Goal: Task Accomplishment & Management: Manage account settings

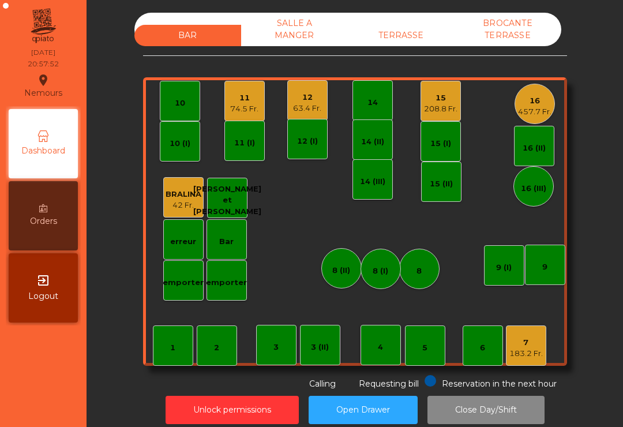
click at [449, 110] on div "208.8 Fr." at bounding box center [440, 109] width 33 height 12
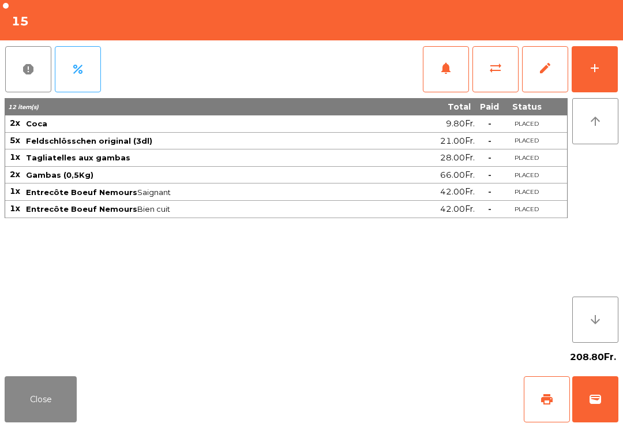
click at [608, 78] on button "add" at bounding box center [595, 69] width 46 height 46
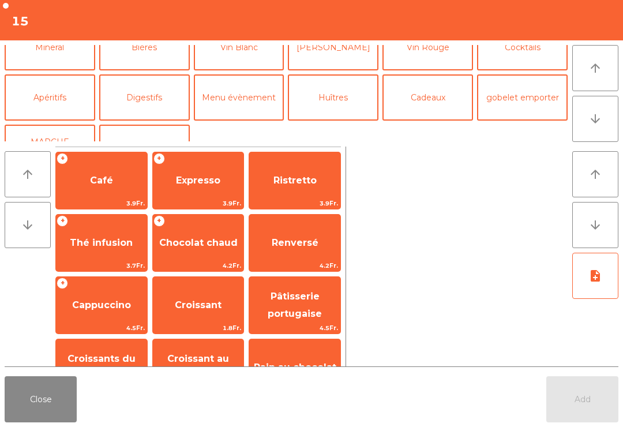
scroll to position [122, 0]
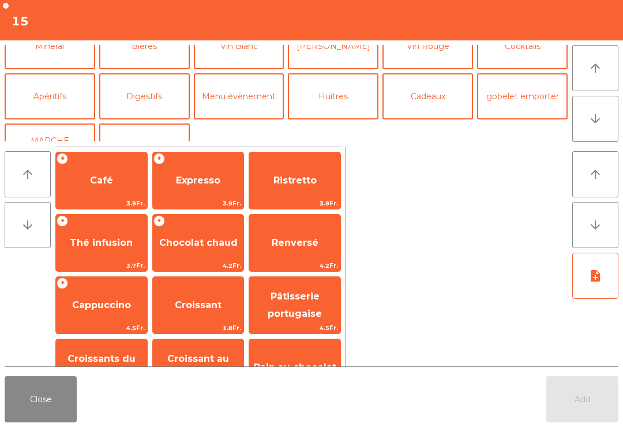
click at [142, 110] on button "Digestifs" at bounding box center [144, 96] width 91 height 46
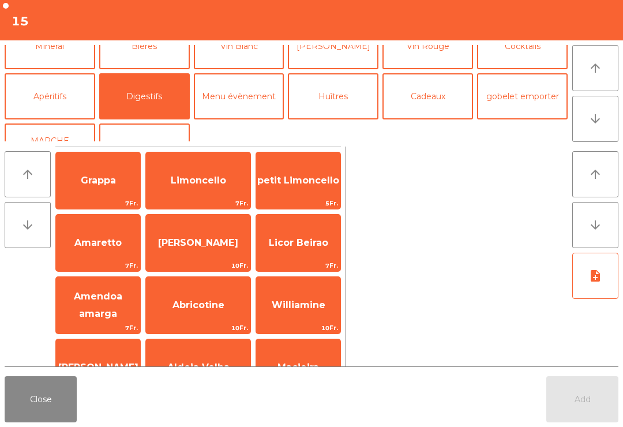
click at [207, 246] on span "[PERSON_NAME]" at bounding box center [198, 242] width 80 height 11
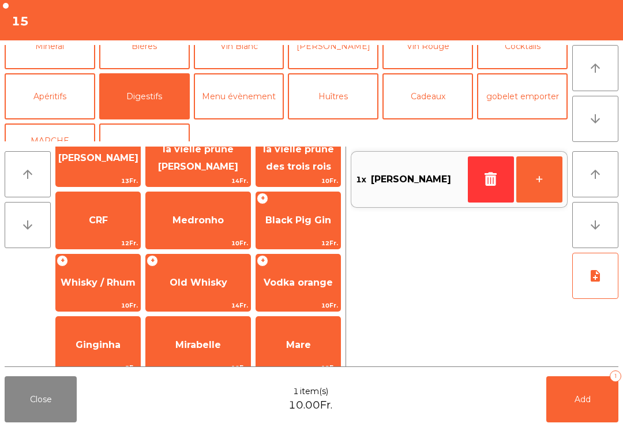
scroll to position [335, 0]
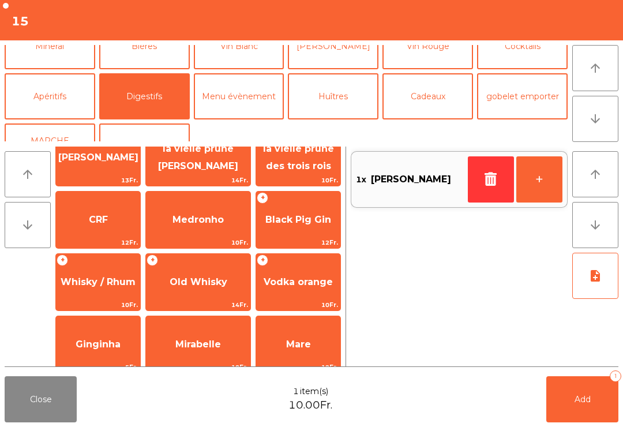
click at [208, 291] on span "Old Whisky" at bounding box center [198, 282] width 104 height 31
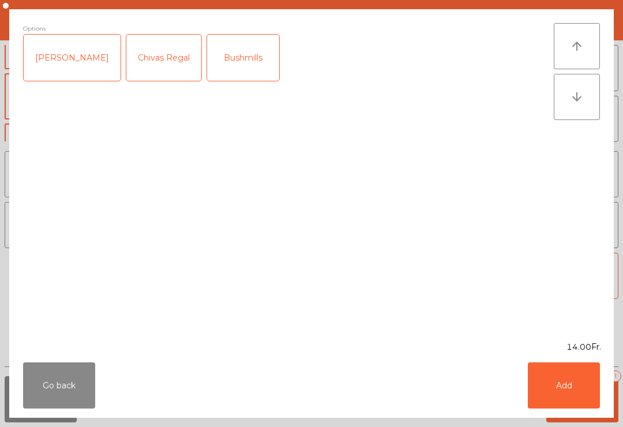
click at [148, 50] on div "Chivas Regal" at bounding box center [163, 58] width 75 height 46
click at [549, 404] on button "Add" at bounding box center [564, 385] width 72 height 46
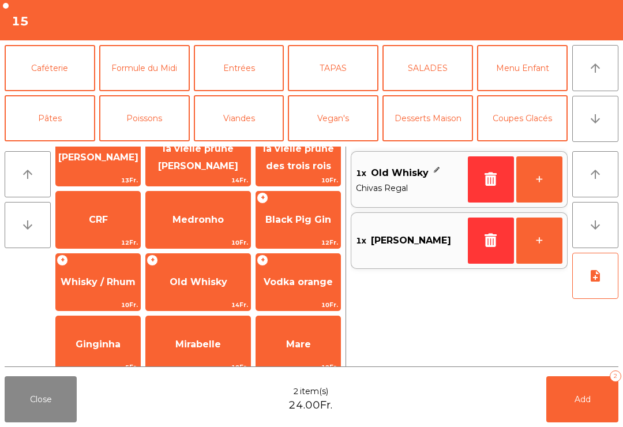
scroll to position [0, 0]
click at [77, 55] on button "Caféterie" at bounding box center [50, 68] width 91 height 46
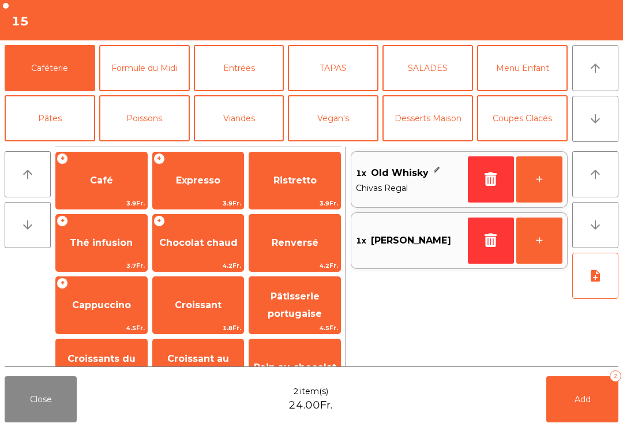
click at [196, 197] on div "+ Expresso 3.9Fr." at bounding box center [198, 181] width 92 height 58
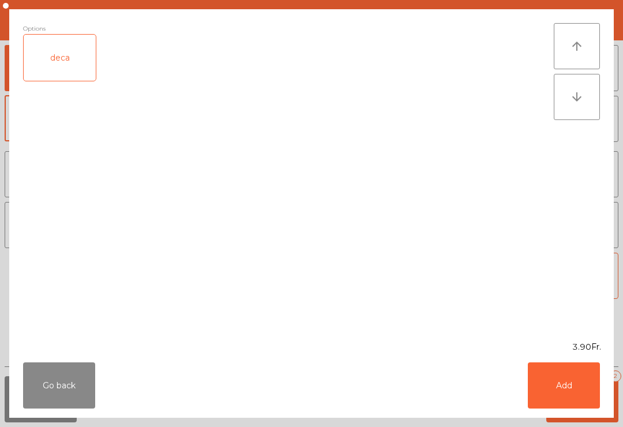
click at [577, 385] on button "Add" at bounding box center [564, 385] width 72 height 46
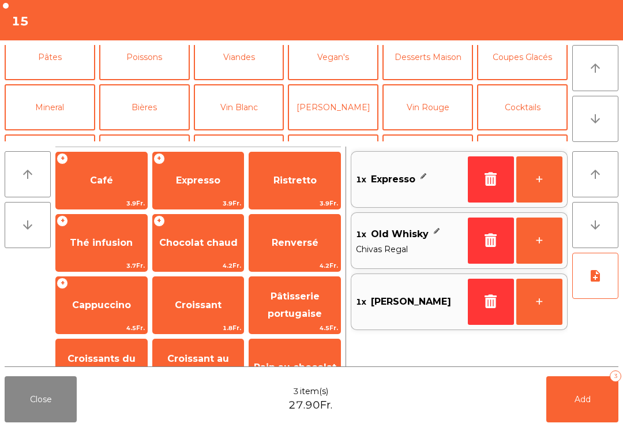
scroll to position [62, 0]
click at [157, 119] on button "Bières" at bounding box center [144, 107] width 91 height 46
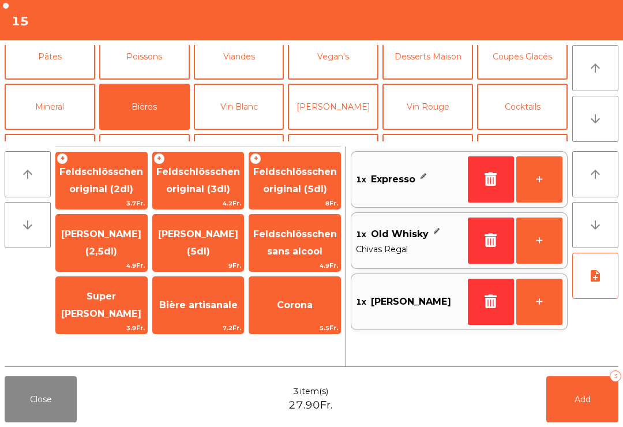
click at [219, 198] on span "4.2Fr." at bounding box center [198, 203] width 91 height 11
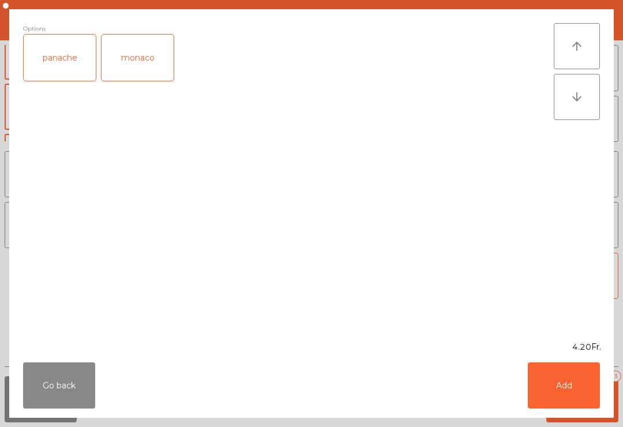
click at [558, 391] on button "Add" at bounding box center [564, 385] width 72 height 46
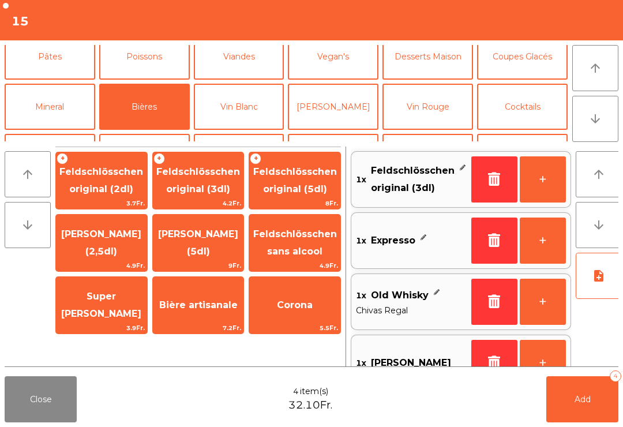
click at [601, 400] on button "Add 4" at bounding box center [582, 399] width 72 height 46
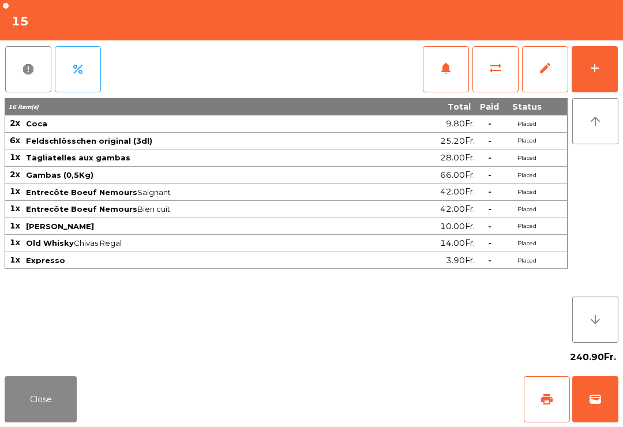
click at [489, 75] on button "sync_alt" at bounding box center [496, 69] width 46 height 46
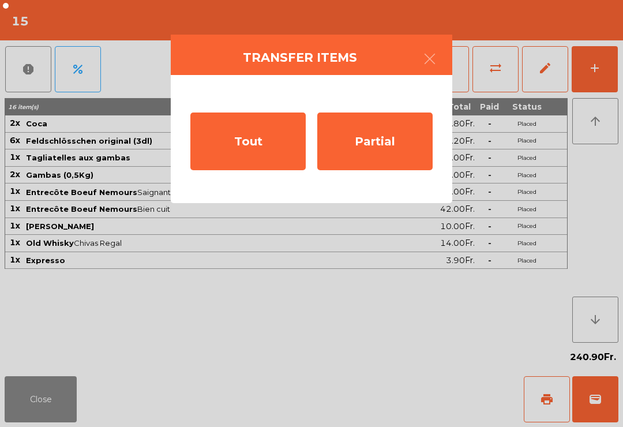
click at [411, 162] on div "Partial" at bounding box center [374, 142] width 115 height 58
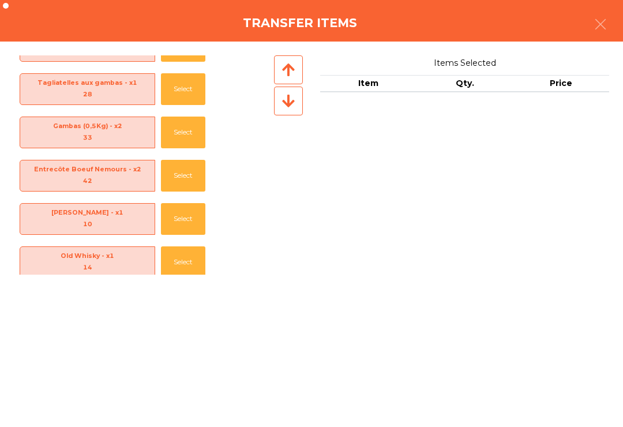
scroll to position [-1, 0]
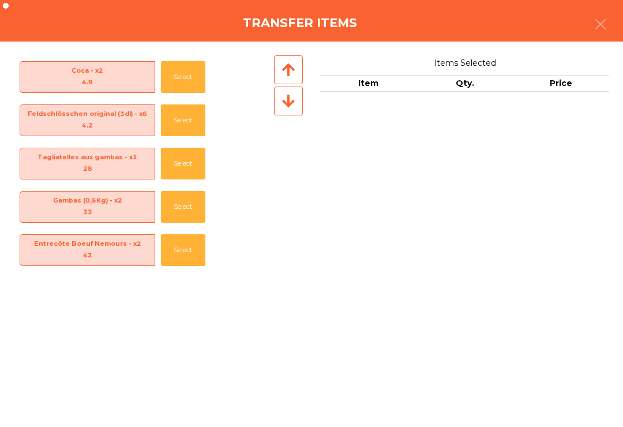
click at [156, 73] on div "Coca - x2 4.9 Select" at bounding box center [143, 76] width 258 height 43
click at [174, 72] on button "Select" at bounding box center [183, 77] width 44 height 32
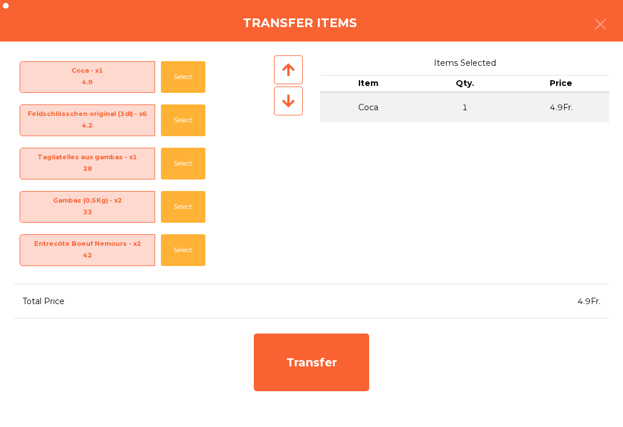
click at [323, 387] on div "Transfer" at bounding box center [311, 362] width 115 height 58
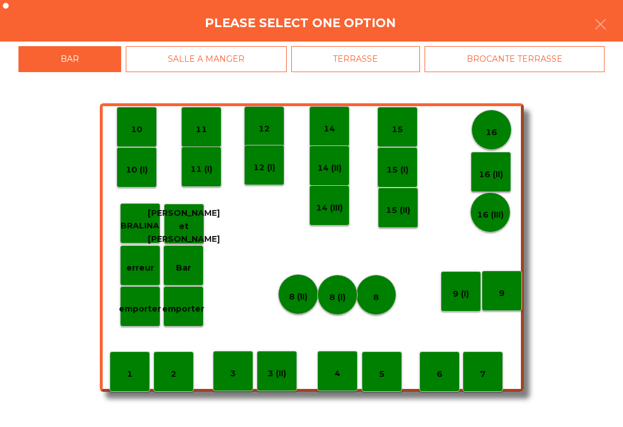
click at [501, 129] on div "16" at bounding box center [491, 130] width 40 height 40
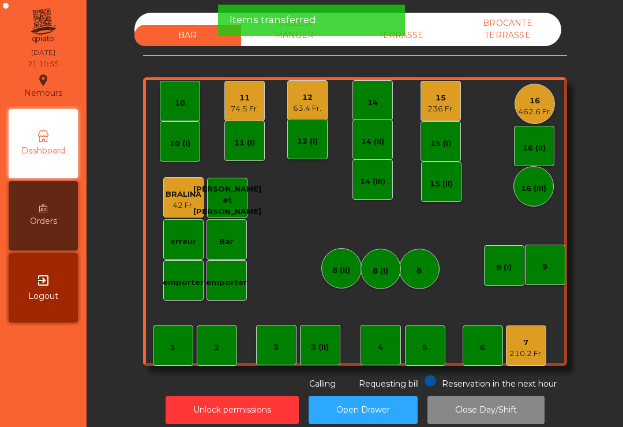
click at [244, 102] on div "11" at bounding box center [244, 98] width 28 height 12
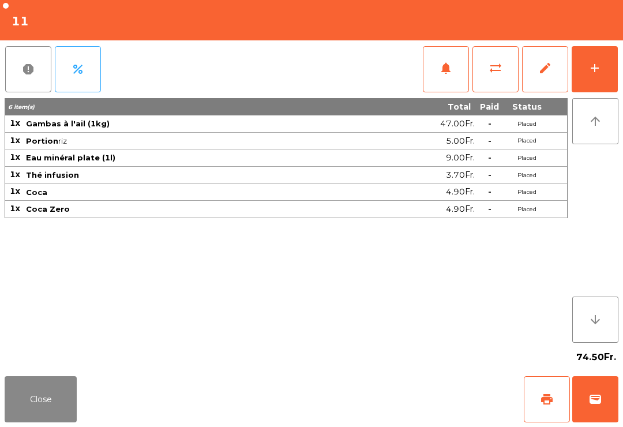
click at [488, 79] on button "sync_alt" at bounding box center [496, 69] width 46 height 46
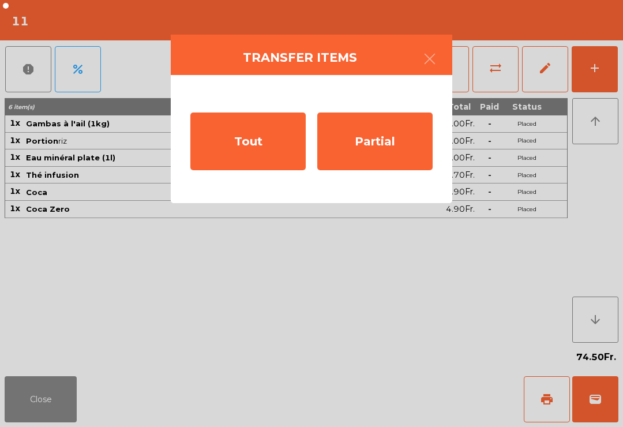
click at [374, 146] on div "Partial" at bounding box center [374, 142] width 115 height 58
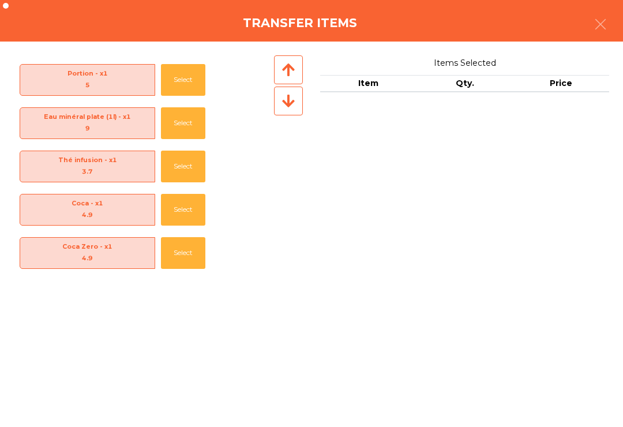
scroll to position [40, 0]
click at [188, 258] on button "Select" at bounding box center [183, 253] width 44 height 32
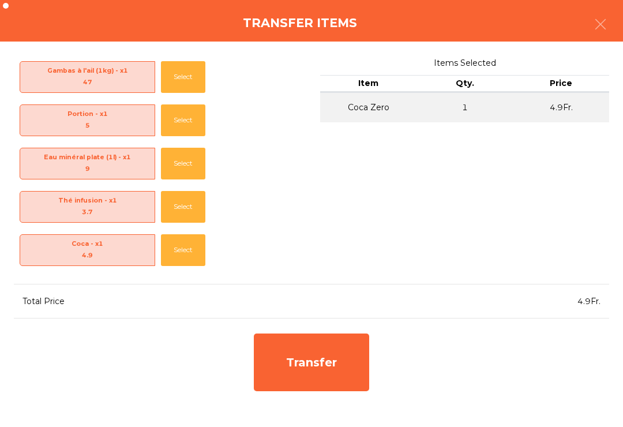
click at [346, 368] on div "Transfer" at bounding box center [311, 362] width 115 height 58
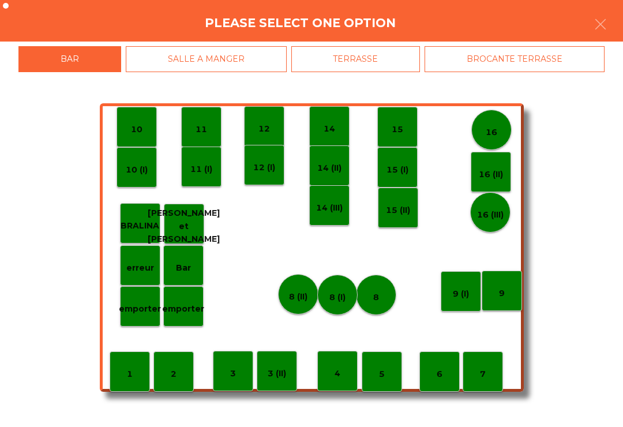
scroll to position [0, 0]
click at [496, 128] on p "16" at bounding box center [492, 132] width 12 height 13
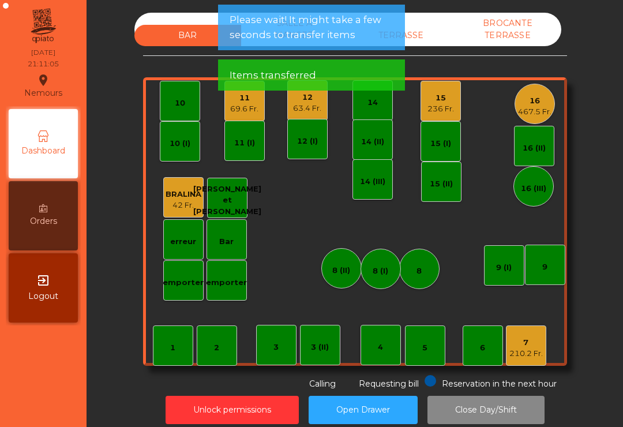
click at [533, 108] on div "467.5 Fr." at bounding box center [534, 112] width 33 height 12
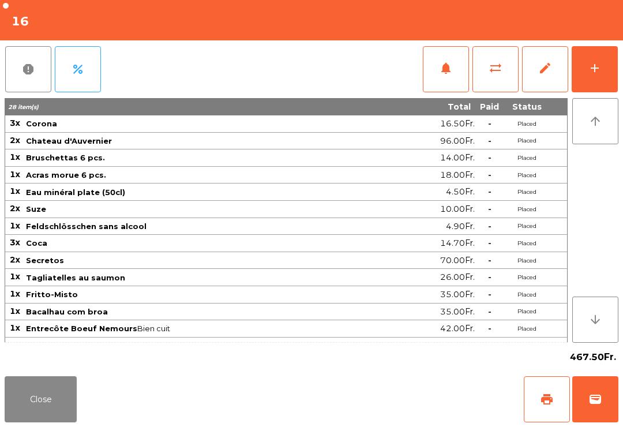
click at [51, 403] on button "Close" at bounding box center [41, 399] width 72 height 46
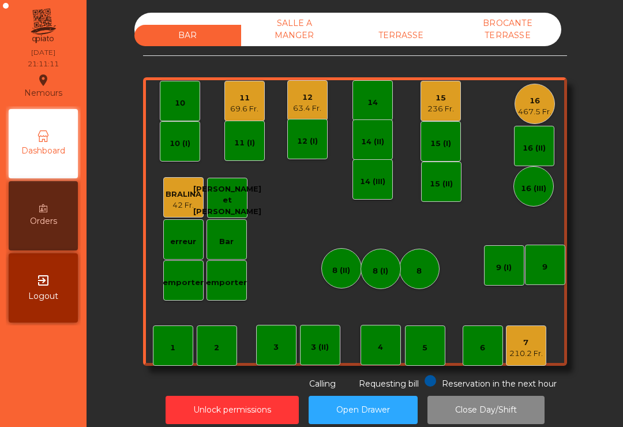
click at [246, 103] on div "11" at bounding box center [244, 98] width 28 height 12
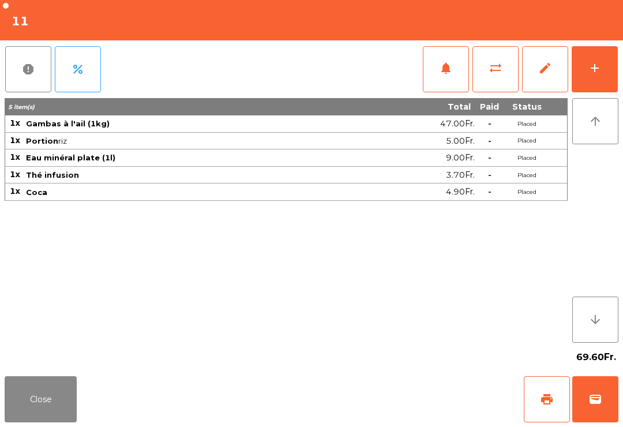
click at [539, 395] on button "print" at bounding box center [547, 399] width 46 height 46
click at [44, 415] on button "Close" at bounding box center [41, 399] width 72 height 46
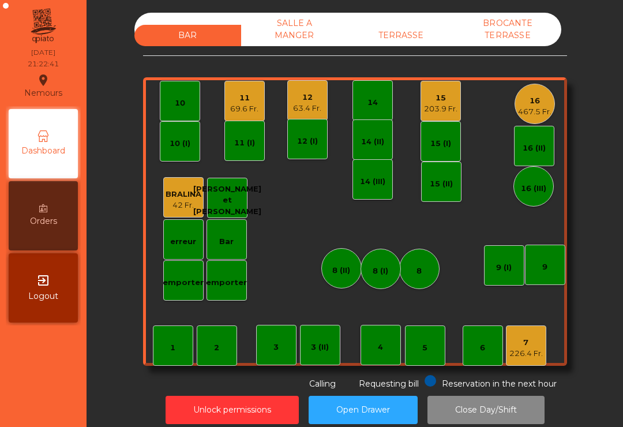
click at [447, 99] on div "15" at bounding box center [440, 98] width 33 height 12
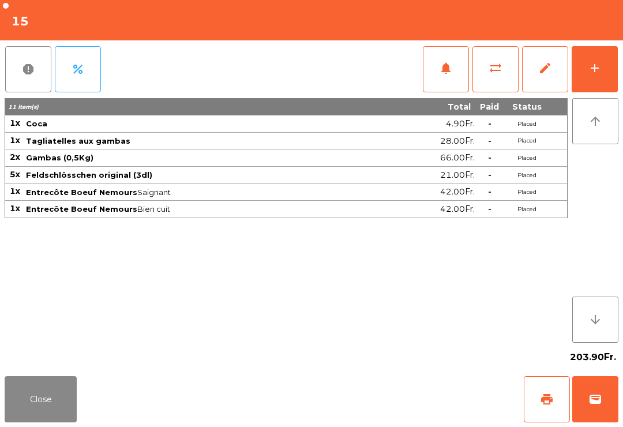
click at [491, 67] on span "sync_alt" at bounding box center [496, 68] width 14 height 14
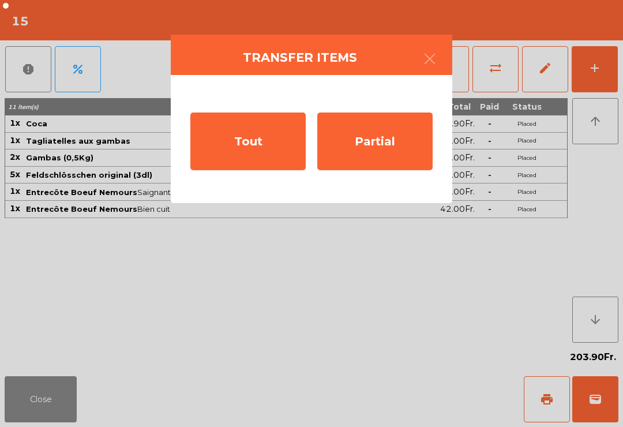
click at [393, 156] on div "Partial" at bounding box center [374, 142] width 115 height 58
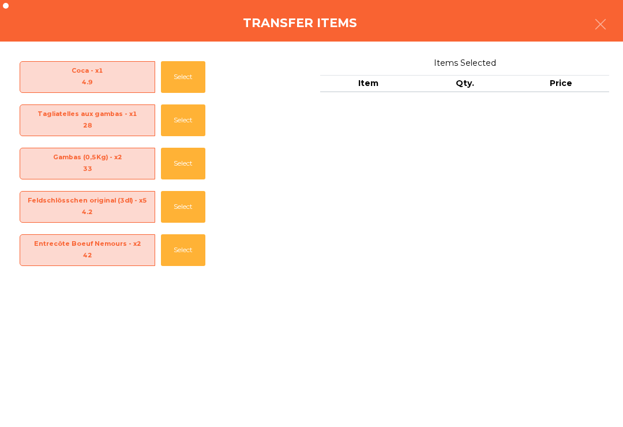
click at [201, 249] on button "Select" at bounding box center [183, 250] width 44 height 32
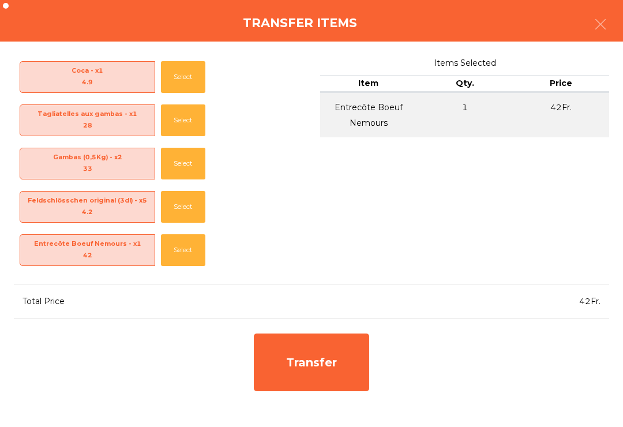
click at [201, 254] on button "Select" at bounding box center [183, 250] width 44 height 32
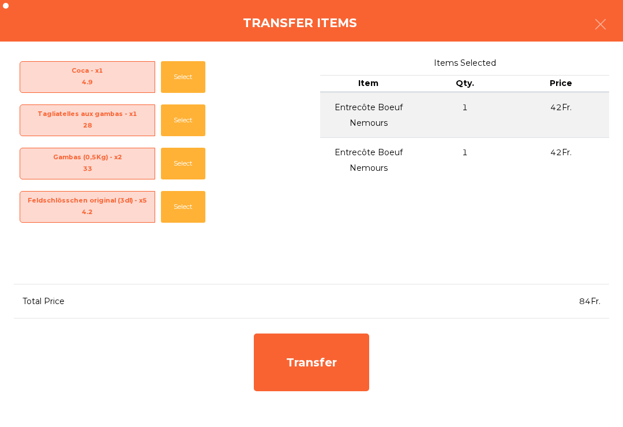
click at [190, 209] on button "Select" at bounding box center [183, 207] width 44 height 32
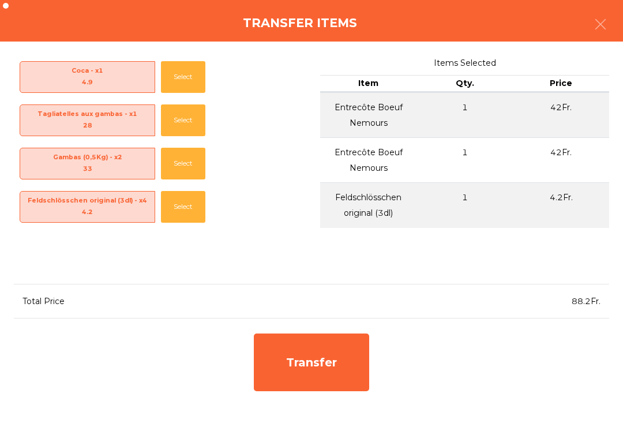
click at [186, 211] on button "Select" at bounding box center [183, 207] width 44 height 32
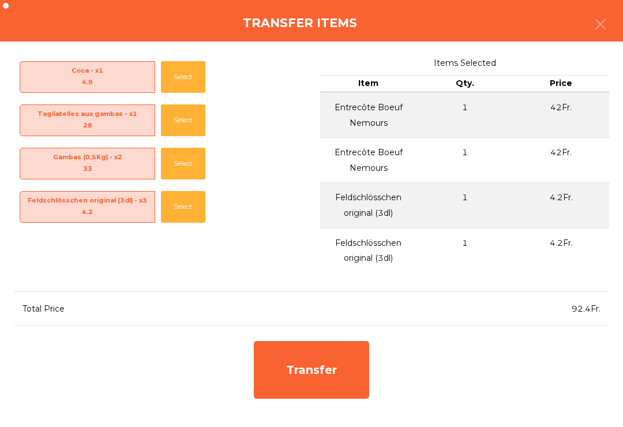
click at [322, 368] on div "Transfer" at bounding box center [311, 370] width 115 height 58
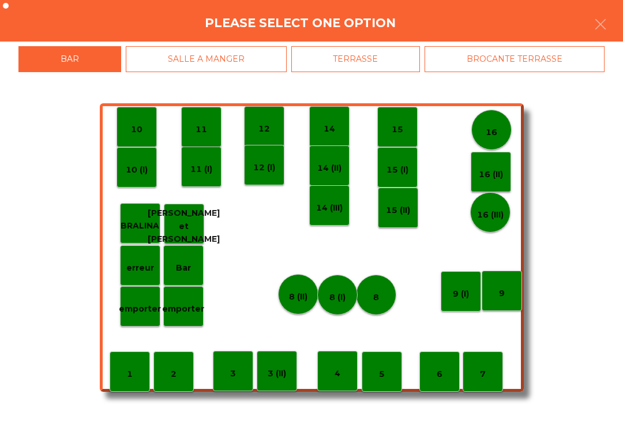
click at [490, 135] on p "16" at bounding box center [492, 132] width 12 height 13
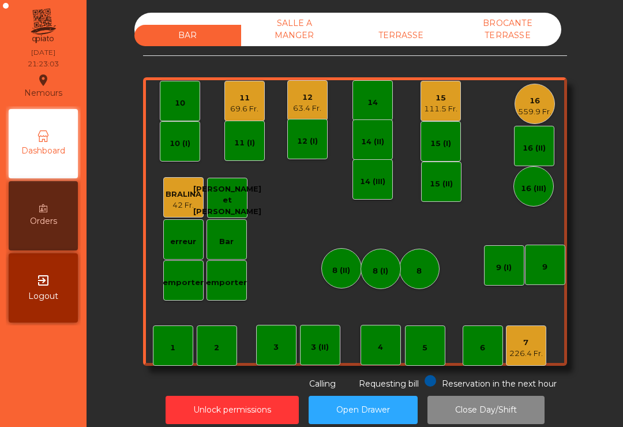
click at [535, 111] on div "559.9 Fr." at bounding box center [534, 112] width 33 height 12
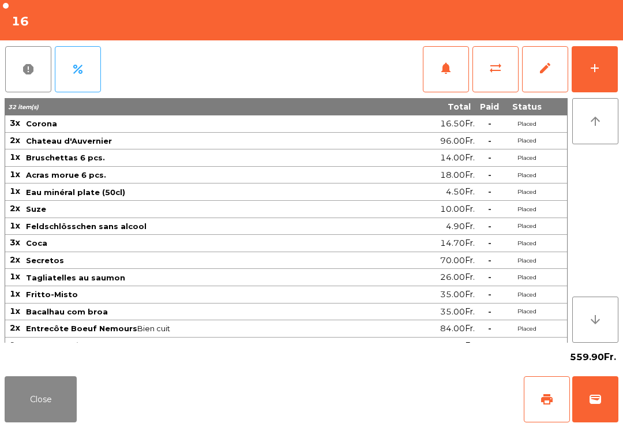
click at [545, 395] on span "print" at bounding box center [547, 399] width 14 height 14
click at [581, 84] on button "add" at bounding box center [595, 69] width 46 height 46
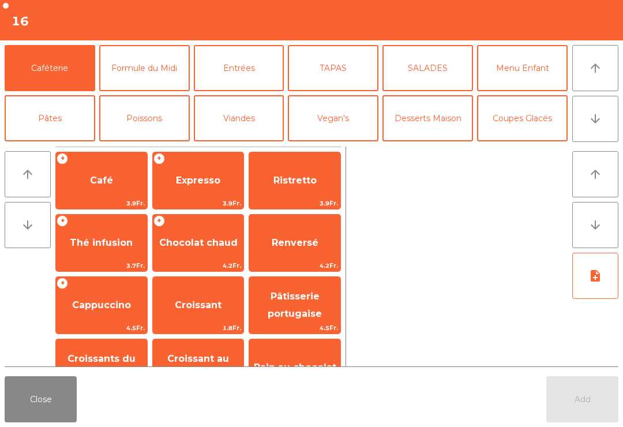
scroll to position [89, 0]
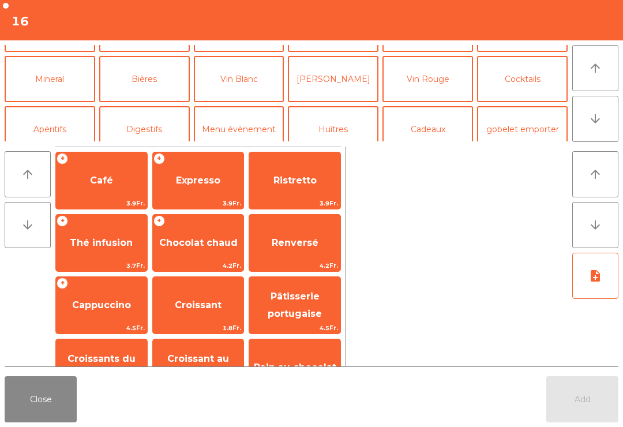
click at [58, 76] on button "Mineral" at bounding box center [50, 79] width 91 height 46
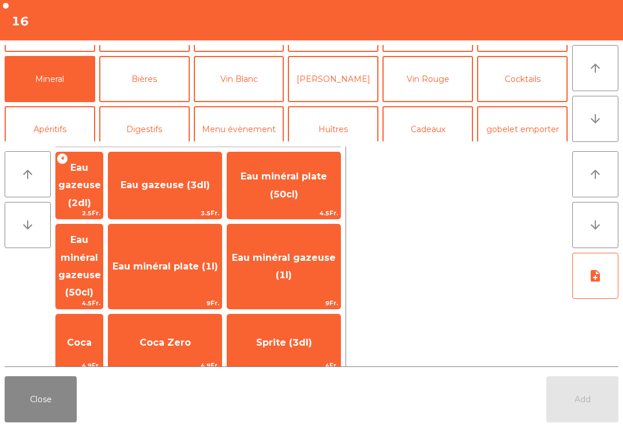
click at [307, 208] on span "4.5Fr." at bounding box center [283, 213] width 113 height 11
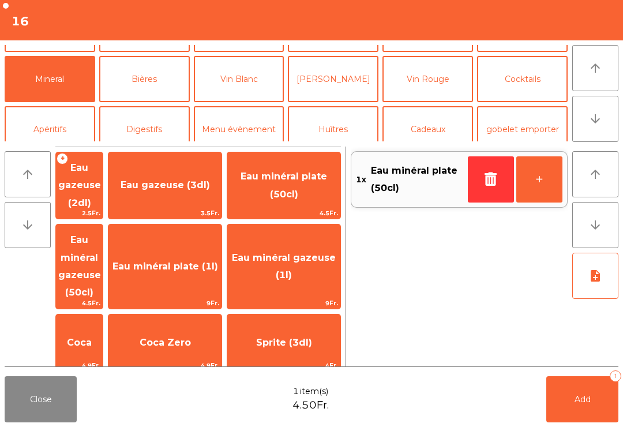
click at [581, 396] on span "Add" at bounding box center [583, 399] width 16 height 10
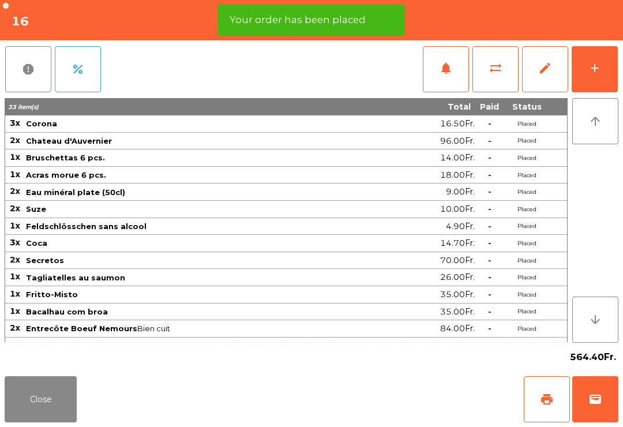
click at [542, 416] on button "print" at bounding box center [547, 399] width 46 height 46
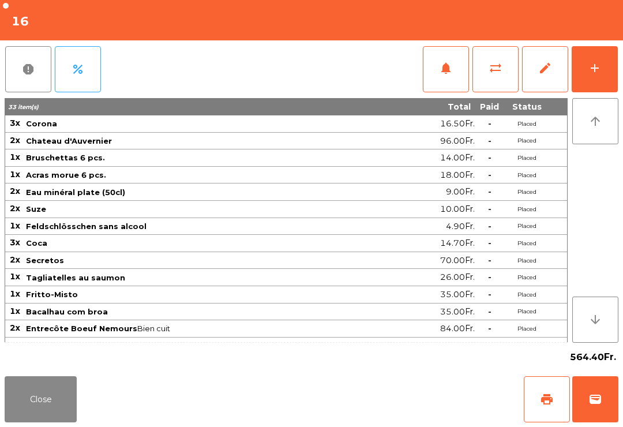
click at [6, 422] on button "Close" at bounding box center [41, 399] width 72 height 46
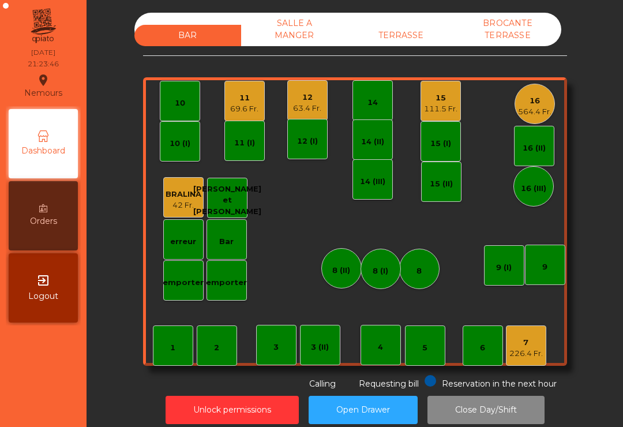
click at [436, 118] on div "15 111.5 Fr." at bounding box center [441, 101] width 40 height 40
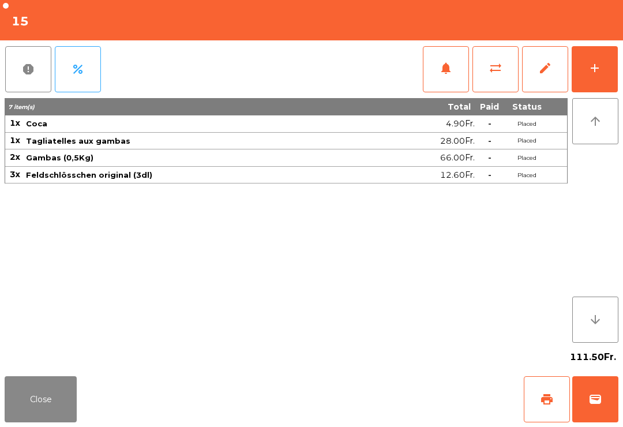
click at [617, 395] on button "wallet" at bounding box center [595, 399] width 46 height 46
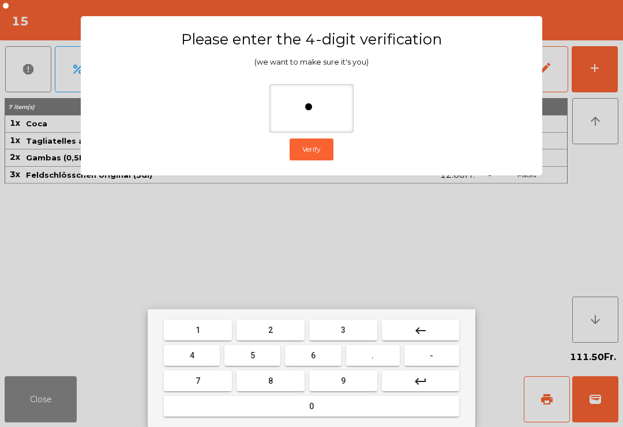
type input "**"
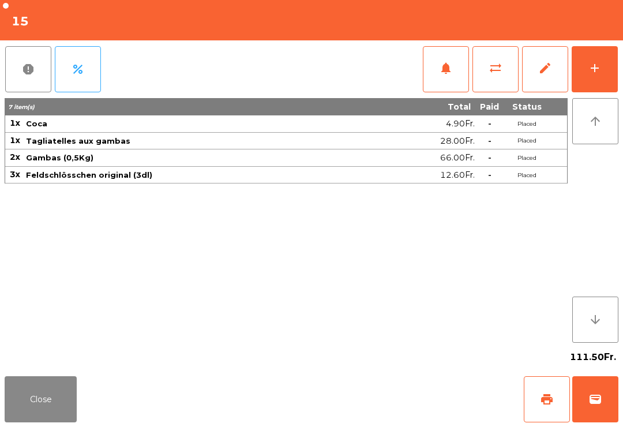
click at [419, 391] on div "Close print wallet" at bounding box center [311, 399] width 623 height 55
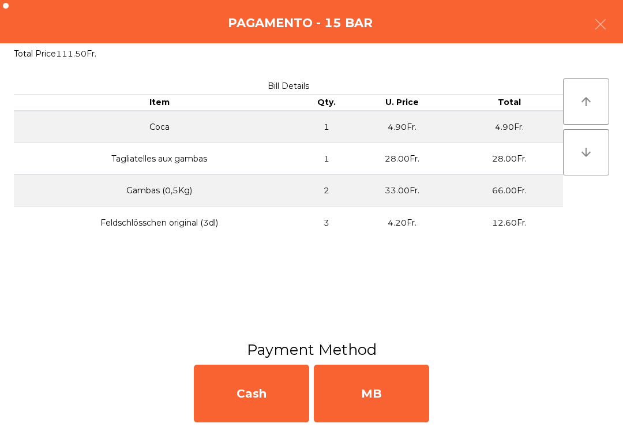
click at [402, 396] on div "MB" at bounding box center [371, 394] width 115 height 58
click at [393, 395] on div "No" at bounding box center [371, 394] width 115 height 58
click at [418, 394] on div "No" at bounding box center [371, 394] width 115 height 58
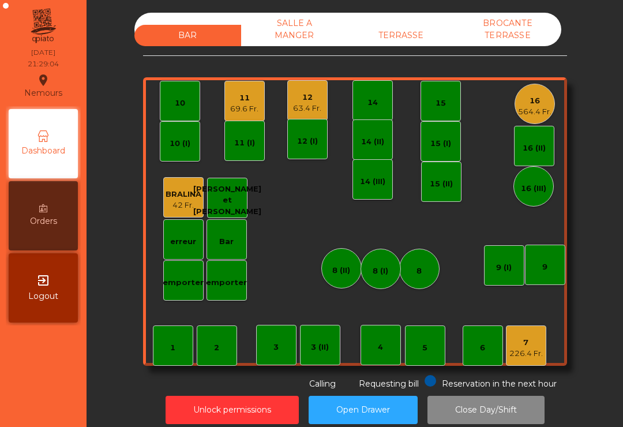
click at [537, 114] on div "564.4 Fr." at bounding box center [534, 112] width 33 height 12
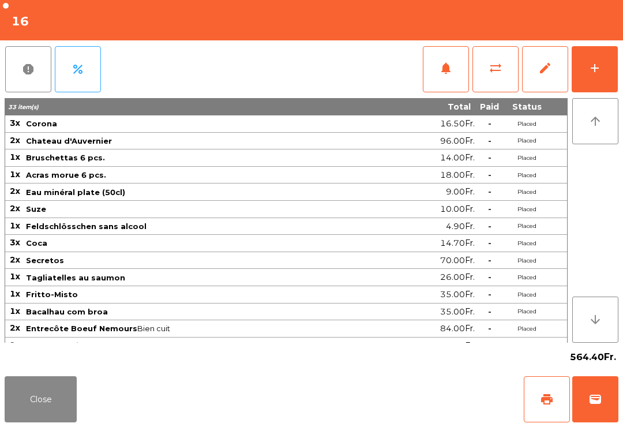
click at [595, 407] on button "wallet" at bounding box center [595, 399] width 46 height 46
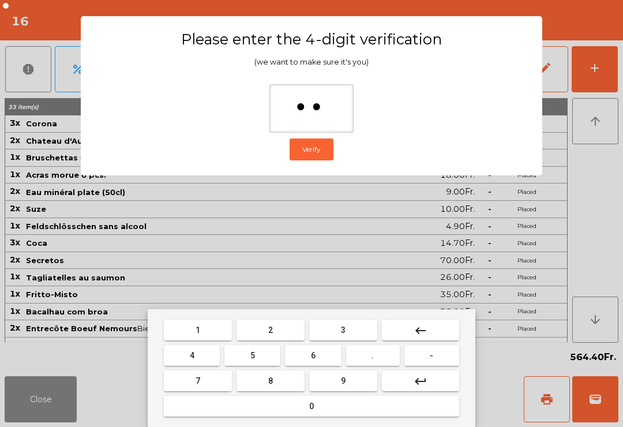
type input "***"
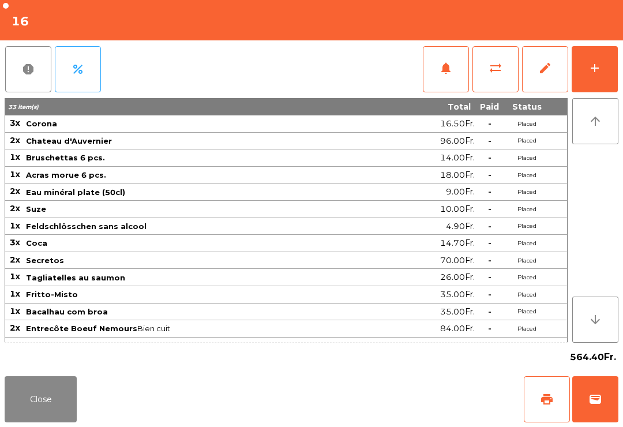
click at [413, 404] on div "Close print wallet" at bounding box center [311, 399] width 623 height 55
click at [412, 404] on div "Close print wallet" at bounding box center [311, 399] width 623 height 55
click at [400, 408] on div "Close print wallet" at bounding box center [311, 399] width 623 height 55
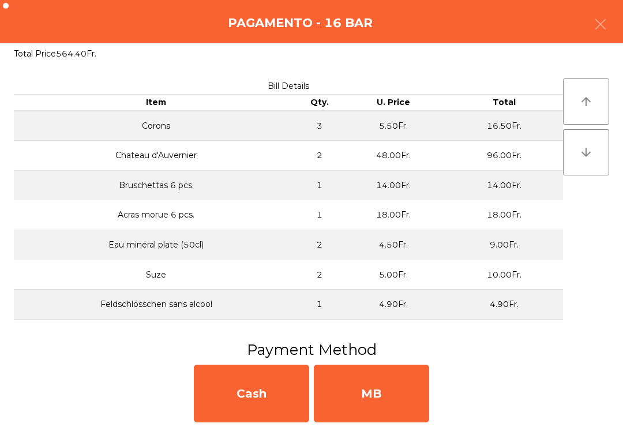
click at [393, 407] on div "MB" at bounding box center [371, 394] width 115 height 58
click at [398, 396] on div "No" at bounding box center [371, 394] width 115 height 58
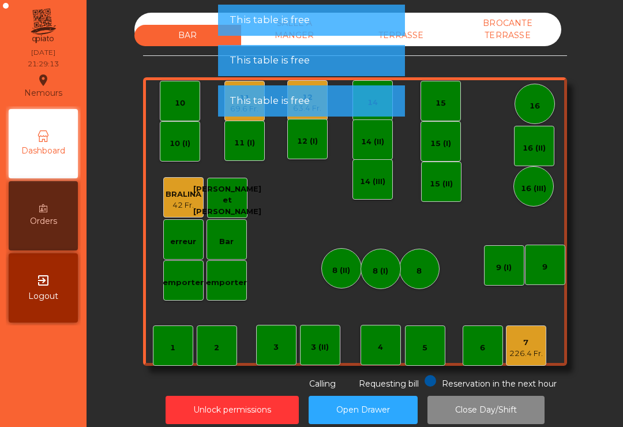
click at [259, 126] on div "11 (I)" at bounding box center [244, 141] width 40 height 40
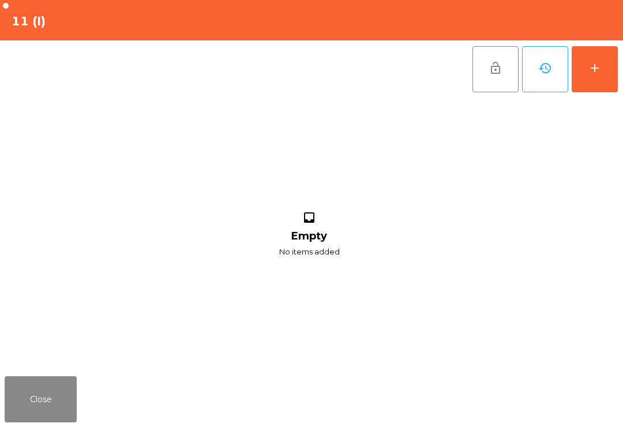
click at [71, 404] on button "Close" at bounding box center [41, 399] width 72 height 46
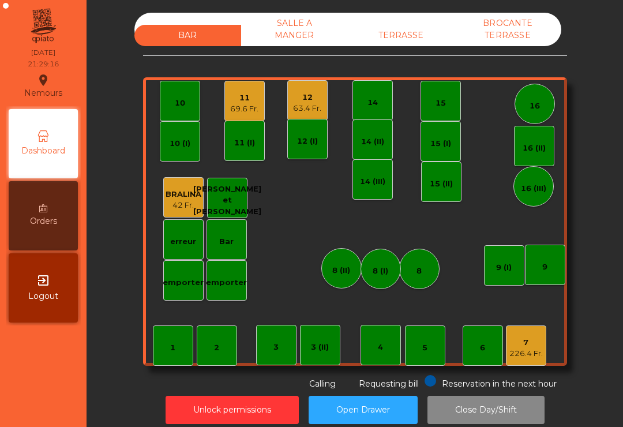
click at [236, 94] on div "11" at bounding box center [244, 98] width 28 height 12
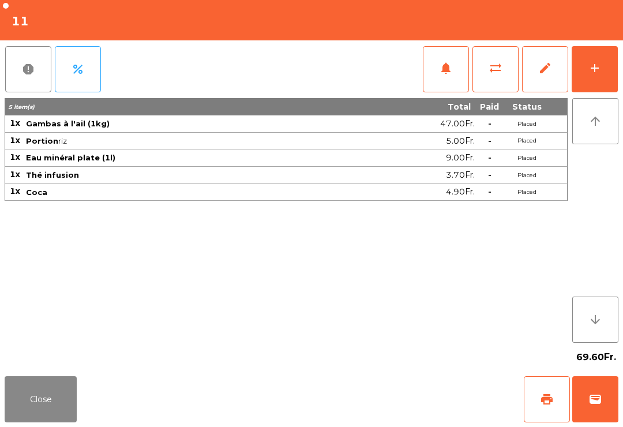
click at [590, 406] on span "wallet" at bounding box center [595, 399] width 14 height 14
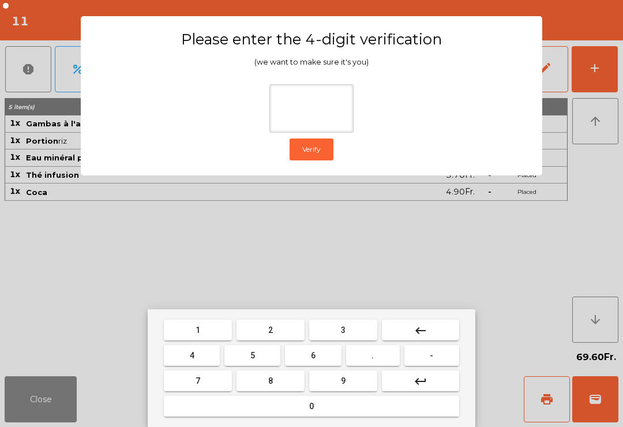
type input "*"
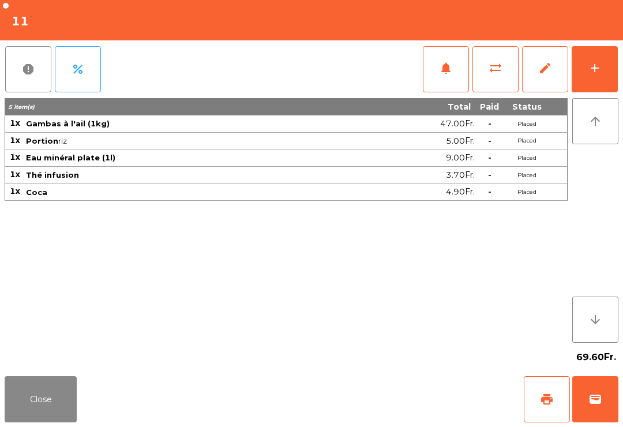
click at [388, 389] on div "Close print wallet" at bounding box center [311, 399] width 623 height 55
click at [388, 388] on div "Close print wallet" at bounding box center [311, 399] width 623 height 55
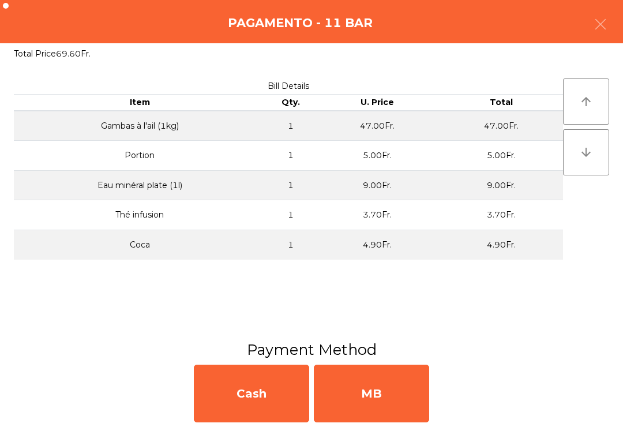
click at [387, 400] on div "MB" at bounding box center [371, 394] width 115 height 58
click at [389, 404] on div "No" at bounding box center [371, 394] width 115 height 58
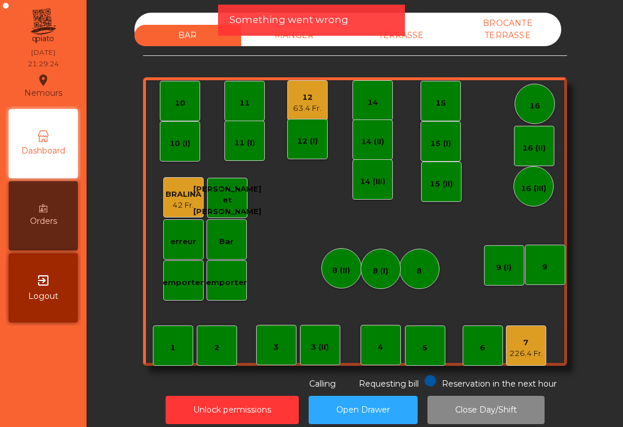
click at [307, 104] on div "63.4 Fr." at bounding box center [307, 109] width 28 height 12
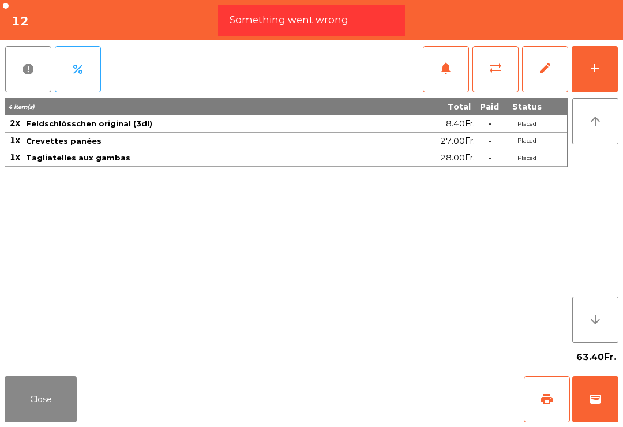
click at [603, 397] on button "wallet" at bounding box center [595, 399] width 46 height 46
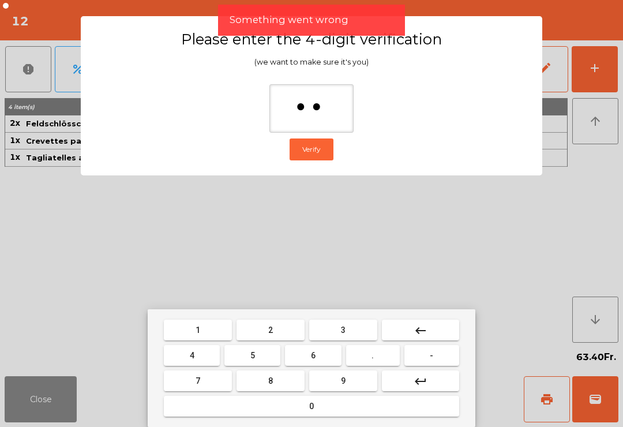
type input "***"
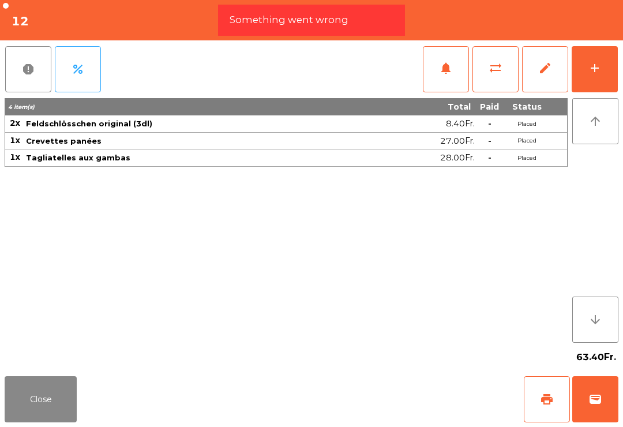
click at [341, 369] on div "63.40Fr." at bounding box center [312, 357] width 614 height 29
click at [340, 369] on div "63.40Fr." at bounding box center [312, 357] width 614 height 29
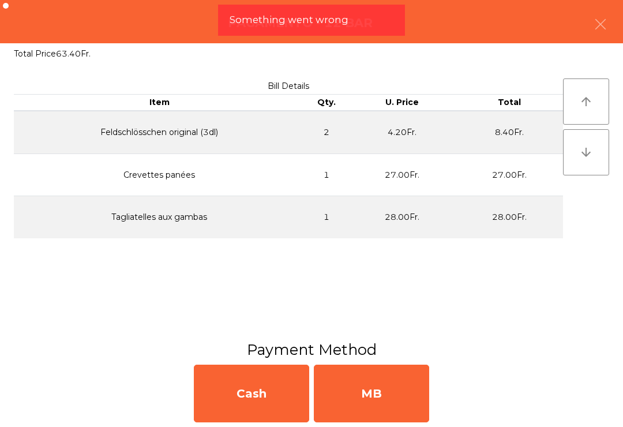
click at [368, 386] on div "MB" at bounding box center [371, 394] width 115 height 58
click at [366, 401] on div "No" at bounding box center [371, 394] width 115 height 58
click at [365, 400] on div "No" at bounding box center [371, 394] width 115 height 58
click at [362, 408] on div "No" at bounding box center [371, 394] width 115 height 58
click at [378, 395] on div "No" at bounding box center [371, 394] width 115 height 58
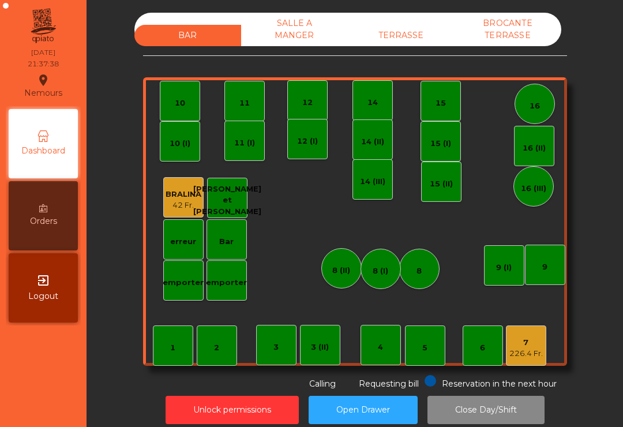
click at [549, 117] on div "16" at bounding box center [535, 104] width 40 height 40
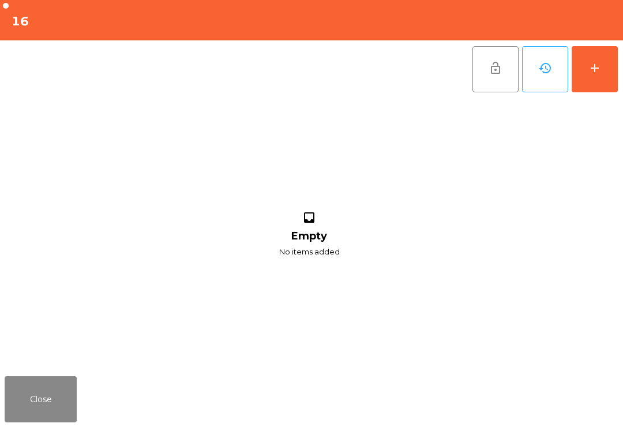
click at [603, 73] on button "add" at bounding box center [595, 69] width 46 height 46
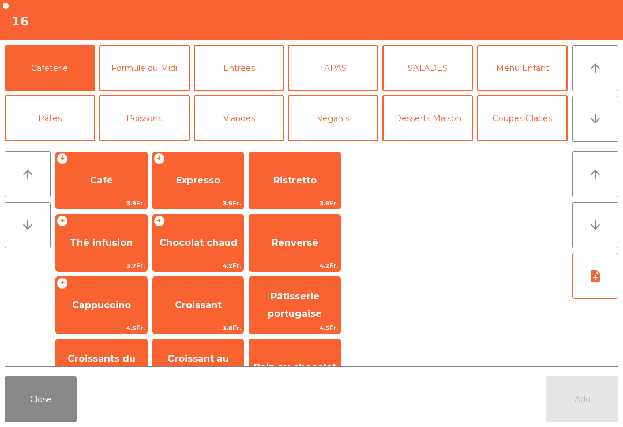
click at [517, 145] on button "Cocktails" at bounding box center [522, 168] width 91 height 46
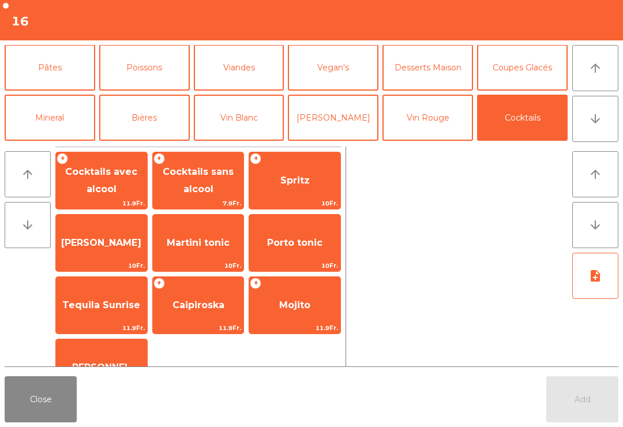
scroll to position [37, 0]
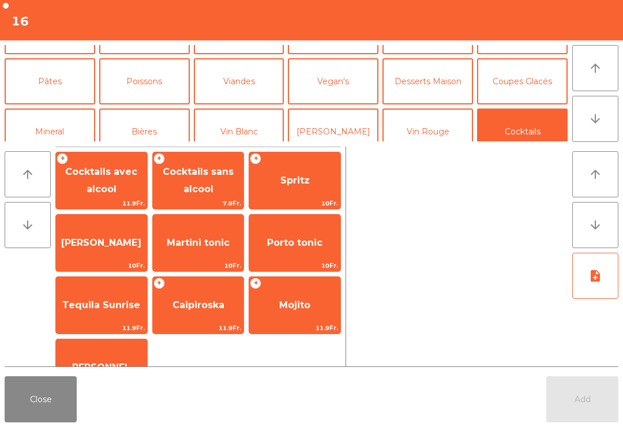
click at [82, 136] on button "Mineral" at bounding box center [50, 131] width 91 height 46
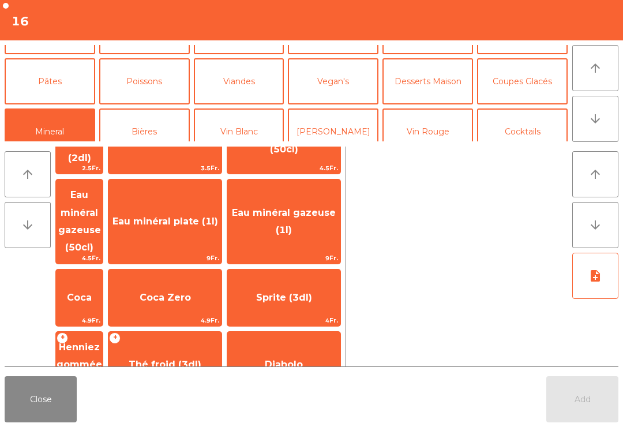
scroll to position [0, 0]
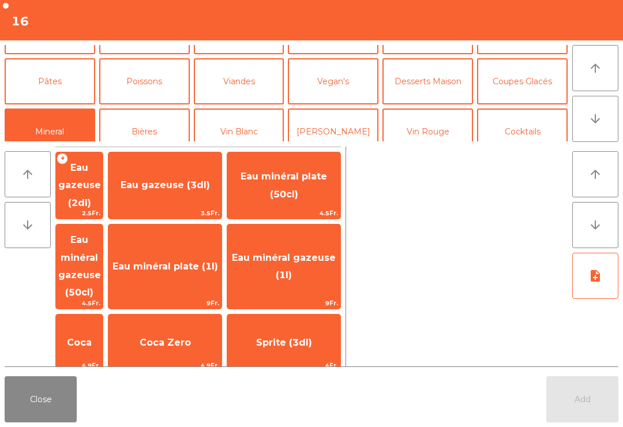
click at [316, 179] on span "Eau minéral plate (50cl)" at bounding box center [283, 185] width 113 height 49
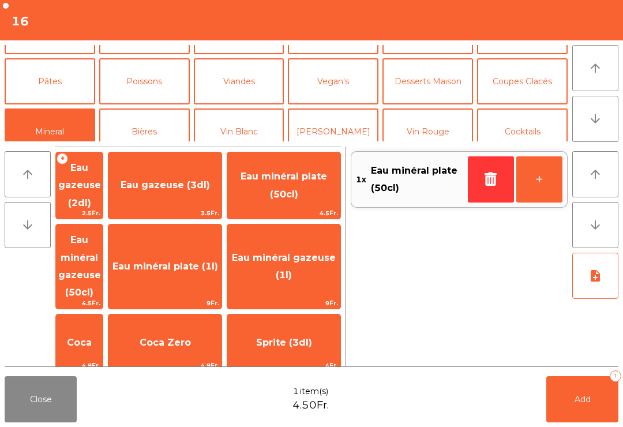
scroll to position [81, 0]
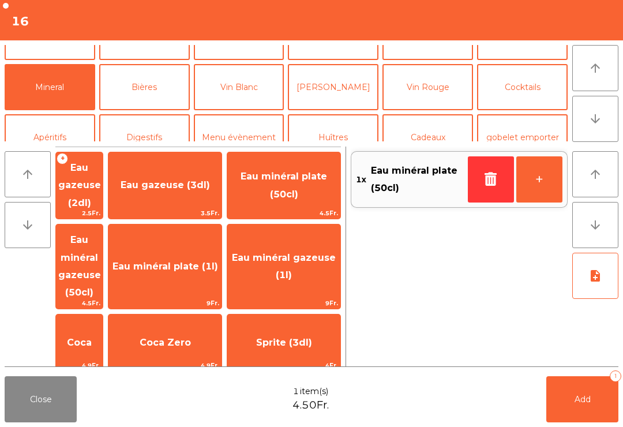
click at [159, 129] on button "Digestifs" at bounding box center [144, 137] width 91 height 46
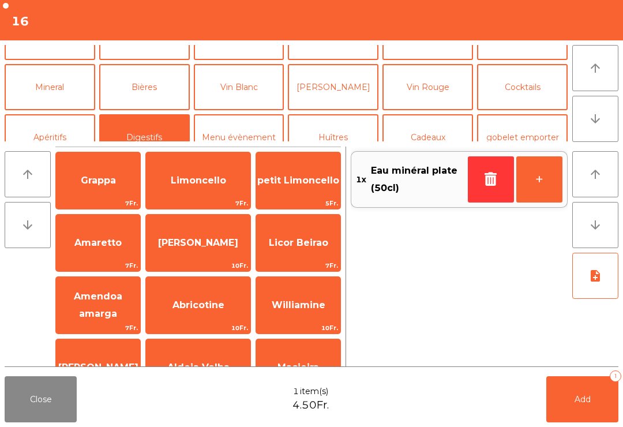
click at [213, 184] on span "Limoncello" at bounding box center [198, 180] width 55 height 11
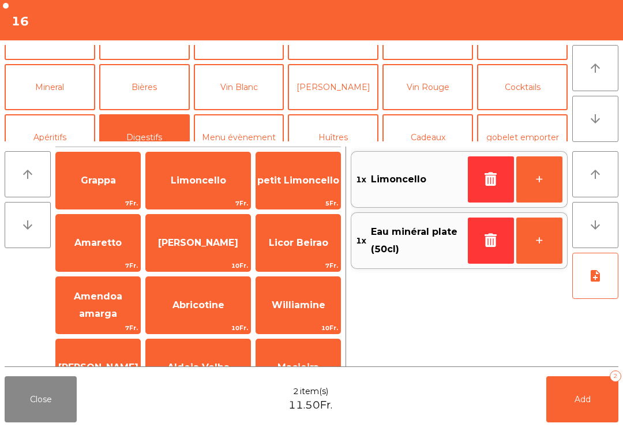
click at [72, 87] on button "Mineral" at bounding box center [50, 87] width 91 height 46
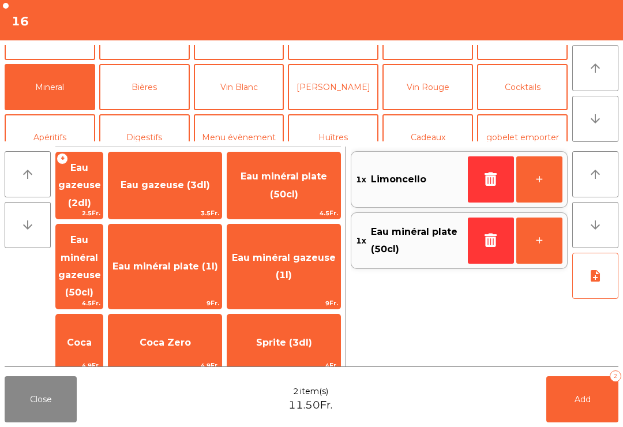
scroll to position [124, 0]
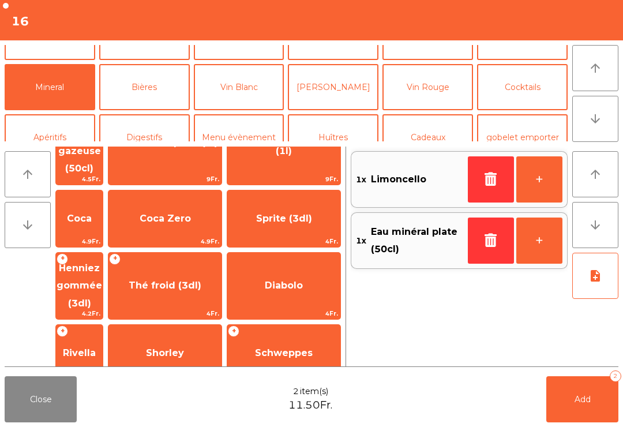
click at [103, 400] on span "Fanta" at bounding box center [79, 415] width 47 height 31
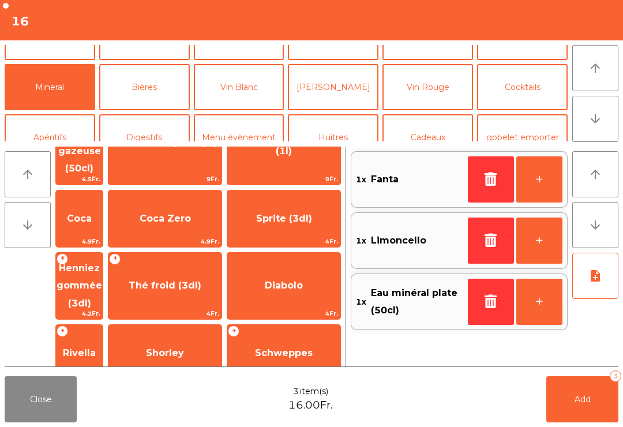
scroll to position [171, 0]
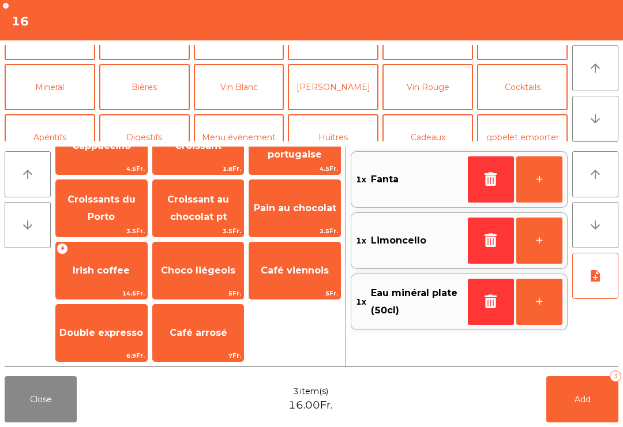
scroll to position [-76, 0]
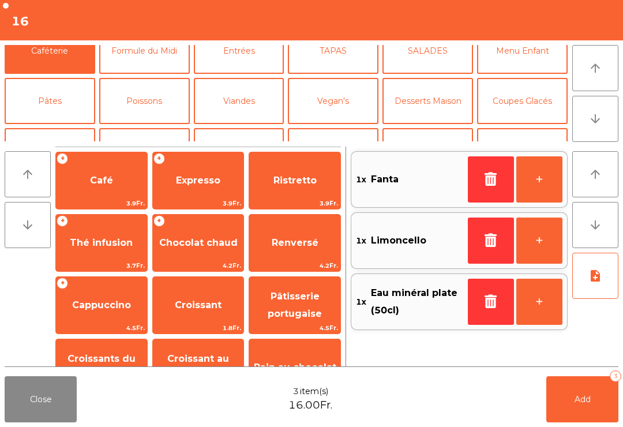
click at [218, 190] on span "Expresso" at bounding box center [198, 180] width 91 height 31
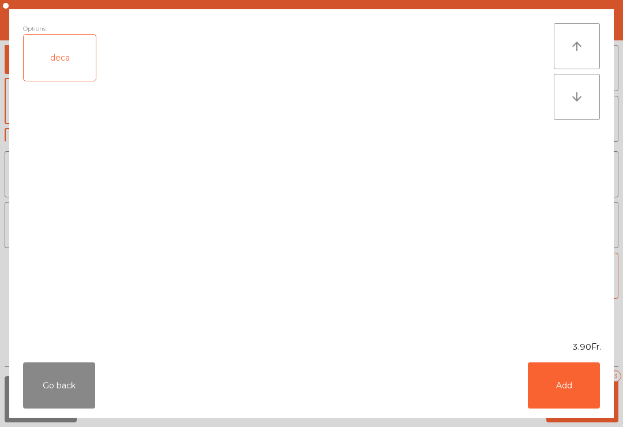
scroll to position [0, 0]
click at [572, 393] on button "Add" at bounding box center [564, 385] width 72 height 46
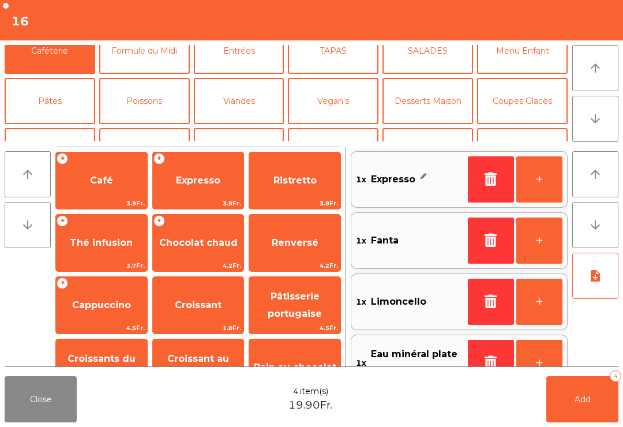
click at [539, 180] on button "+" at bounding box center [539, 179] width 46 height 46
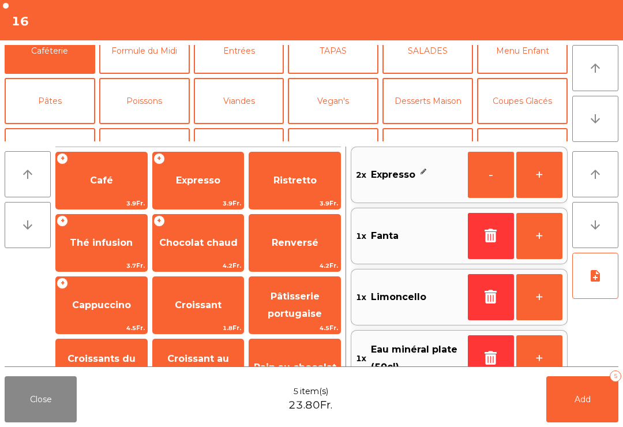
click at [354, 128] on button "[PERSON_NAME]" at bounding box center [333, 151] width 91 height 46
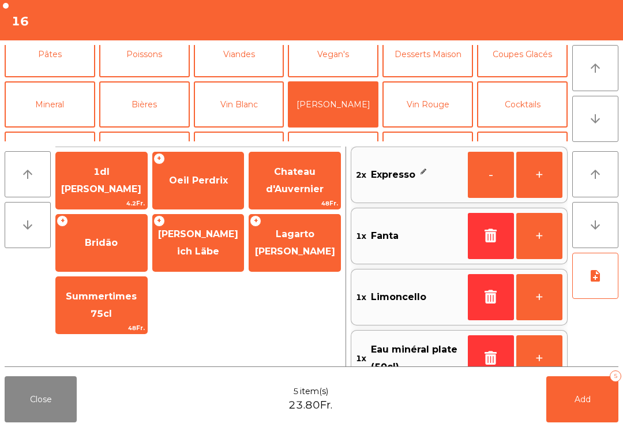
click at [200, 178] on span "Oeil Perdrix" at bounding box center [198, 180] width 59 height 11
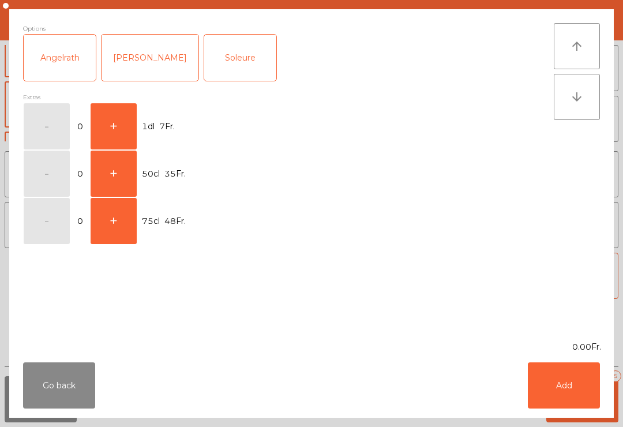
click at [111, 121] on button "+" at bounding box center [114, 126] width 46 height 46
click at [571, 401] on button "Add" at bounding box center [564, 385] width 72 height 46
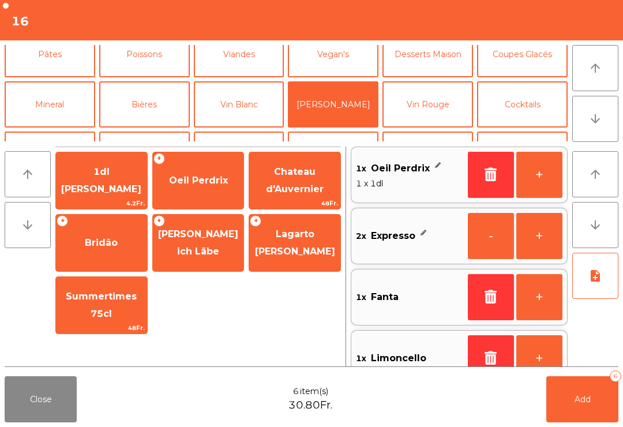
click at [543, 188] on button "+" at bounding box center [539, 175] width 46 height 46
click at [478, 172] on button "-" at bounding box center [491, 175] width 46 height 46
click at [63, 132] on button "Apéritifs" at bounding box center [50, 155] width 91 height 46
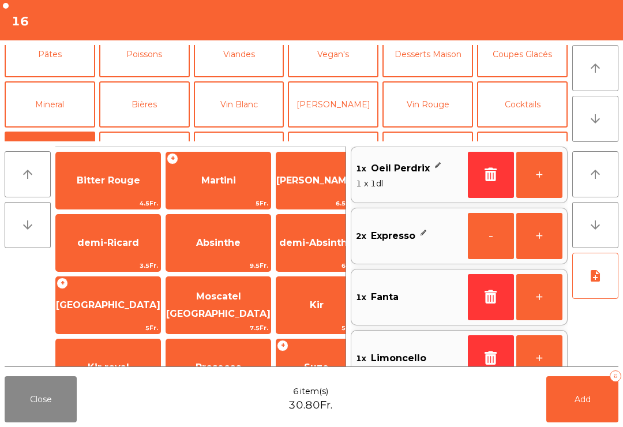
scroll to position [107, 0]
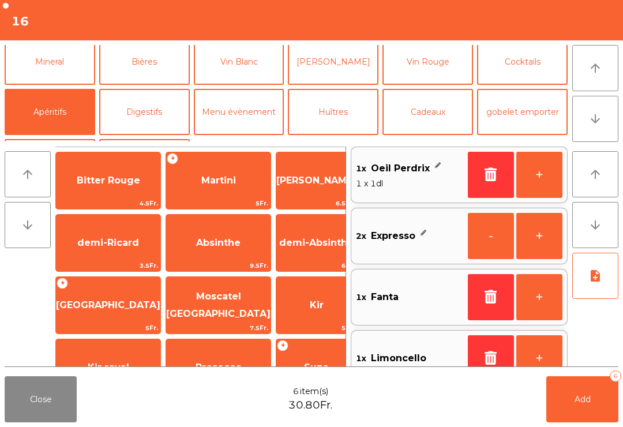
click at [317, 339] on div "+ Suze 5Fr." at bounding box center [316, 368] width 81 height 58
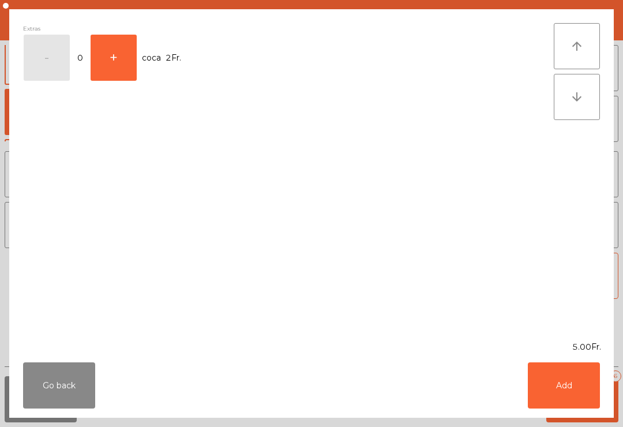
scroll to position [97, 0]
click at [578, 392] on button "Add" at bounding box center [564, 385] width 72 height 46
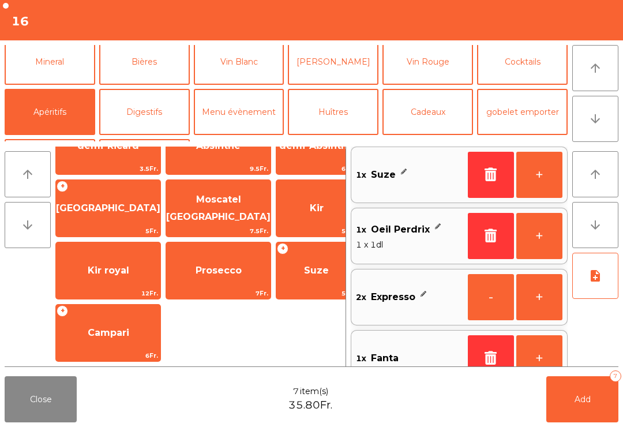
click at [598, 383] on button "Add 7" at bounding box center [582, 399] width 72 height 46
